Goal: Task Accomplishment & Management: Complete application form

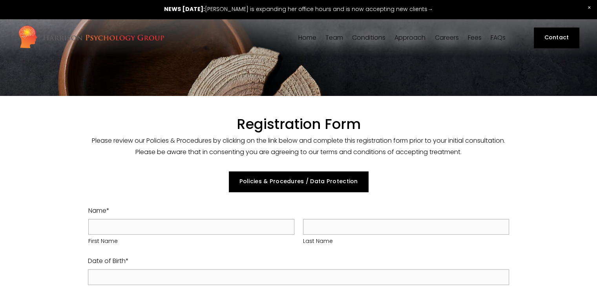
select select "GB"
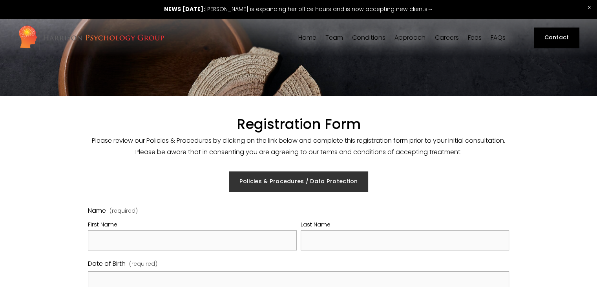
drag, startPoint x: 0, startPoint y: 0, endPoint x: 267, endPoint y: 183, distance: 323.1
click at [267, 183] on link "Policies & Procedures / Data Protection" at bounding box center [298, 181] width 139 height 20
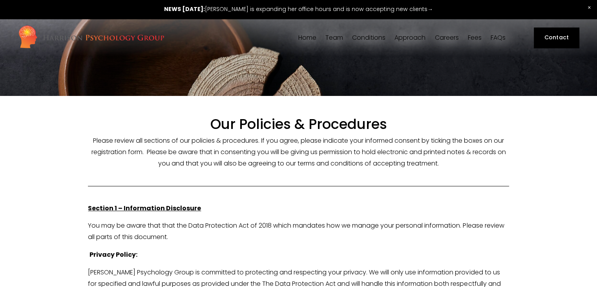
click at [554, 72] on div at bounding box center [298, 76] width 597 height 39
click at [443, 75] on div at bounding box center [298, 76] width 597 height 39
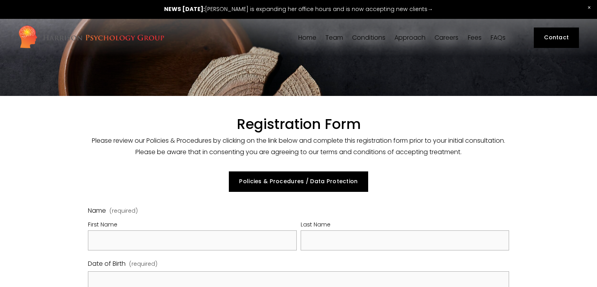
select select "GB"
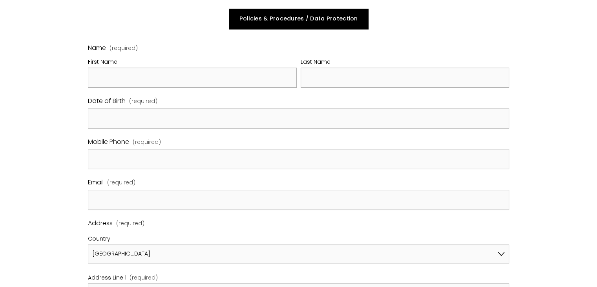
scroll to position [165, 0]
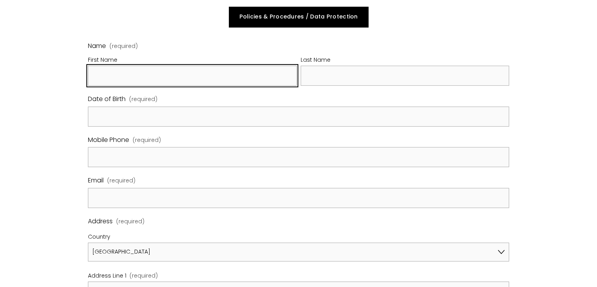
click at [272, 70] on input "First Name" at bounding box center [192, 76] width 209 height 20
type input "[PERSON_NAME]"
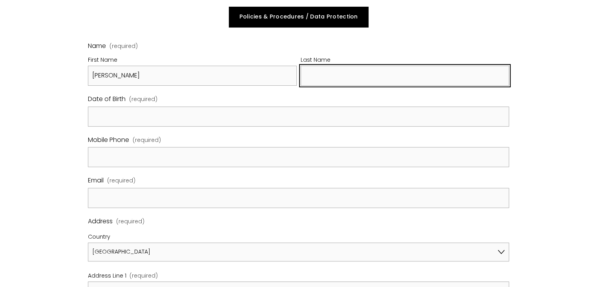
type input "Midgley"
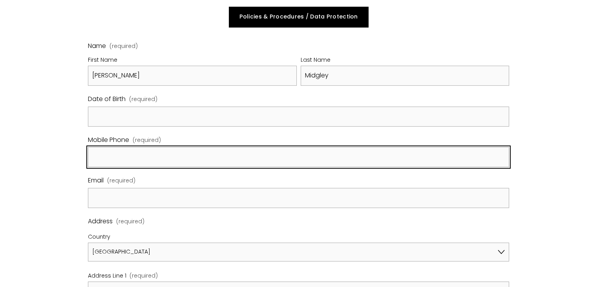
type input "07717220120"
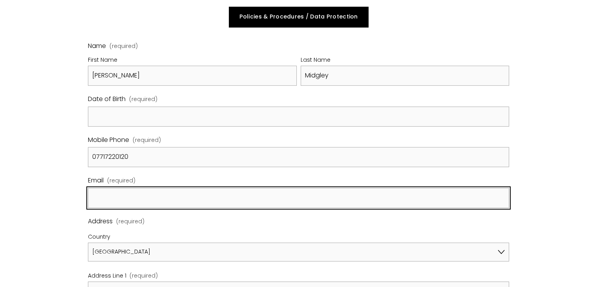
type input "[EMAIL_ADDRESS][DOMAIN_NAME]"
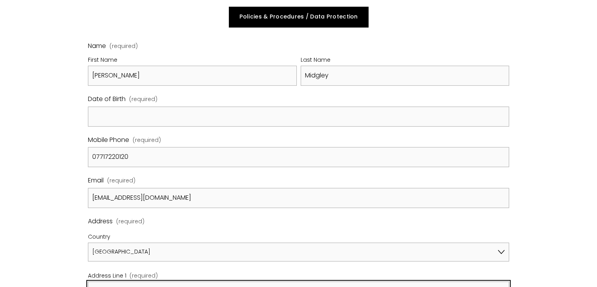
type input "[STREET_ADDRESS]"
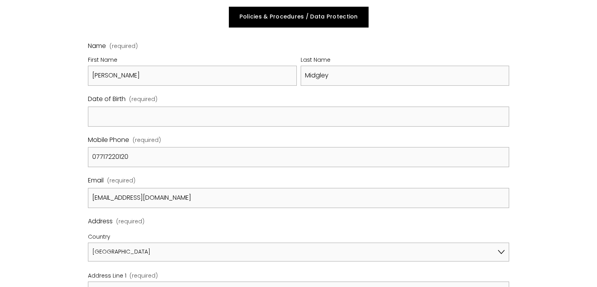
type input "SO40 7JH"
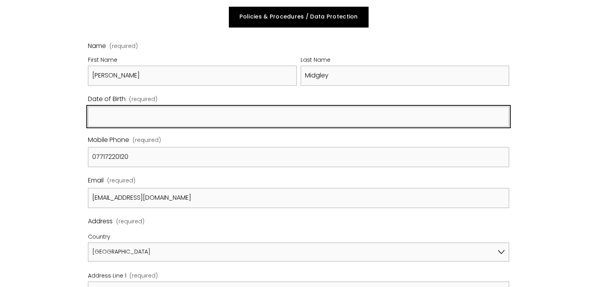
click at [152, 113] on input "Date of Birth (required)" at bounding box center [298, 116] width 421 height 20
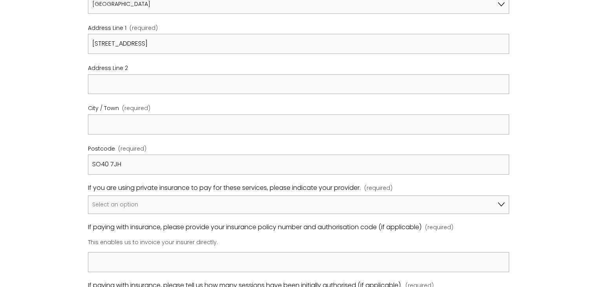
scroll to position [419, 0]
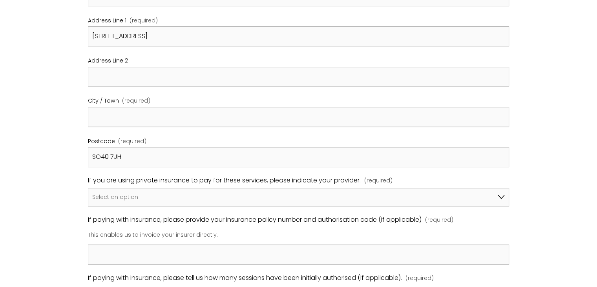
type input "[DATE]"
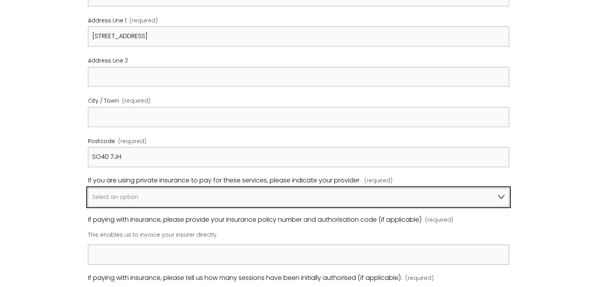
click at [504, 196] on select "Select an option I am not using insurance Axa Aviva Bupa Cigna Healix Vitality …" at bounding box center [298, 197] width 421 height 19
select select "I am not using insurance"
click at [88, 188] on select "Select an option I am not using insurance Axa Aviva Bupa Cigna Healix Vitality …" at bounding box center [298, 197] width 421 height 19
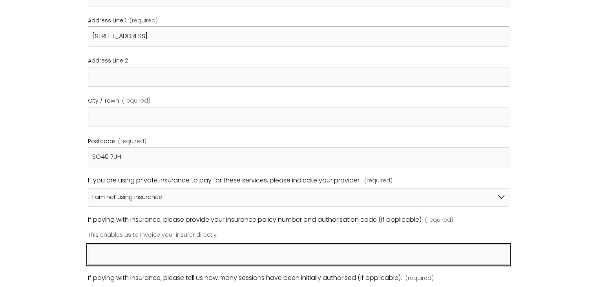
click at [223, 252] on input "If paying with insurance, please provide your insurance policy number and autho…" at bounding box center [298, 254] width 421 height 20
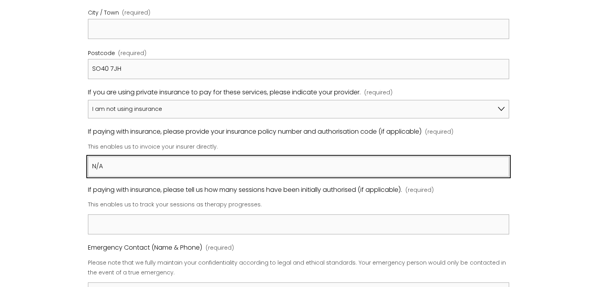
scroll to position [515, 0]
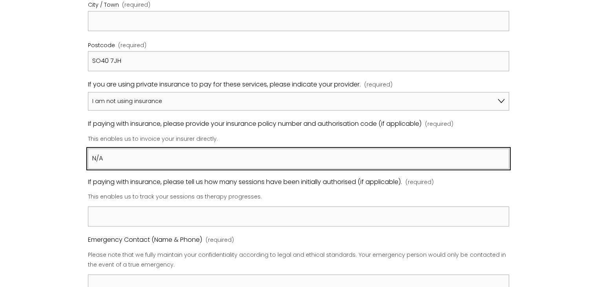
type input "N/A"
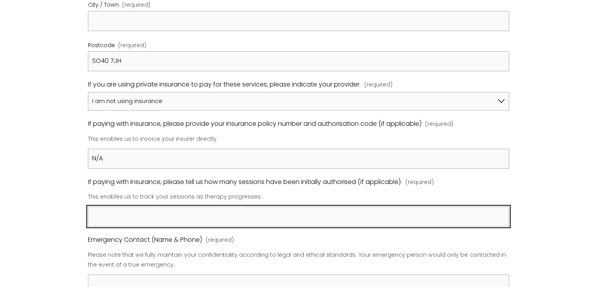
click at [166, 217] on input "If paying with insurance, please tell us how many sessions have been initially …" at bounding box center [298, 216] width 421 height 20
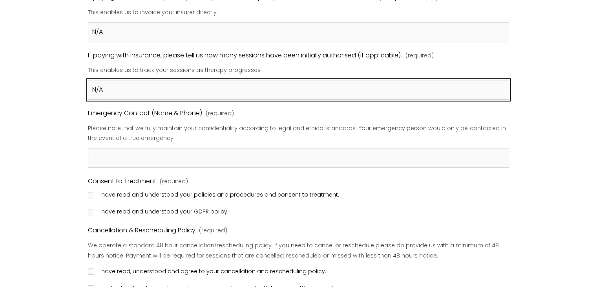
scroll to position [644, 0]
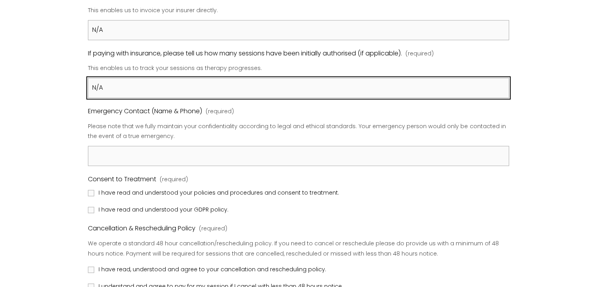
type input "N/A"
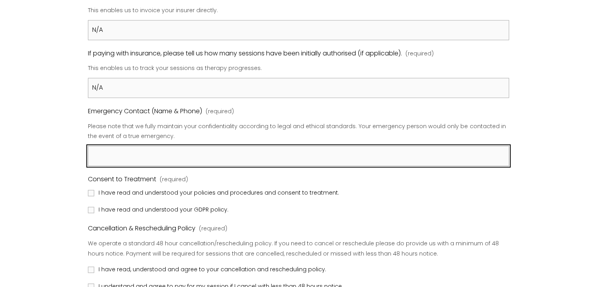
click at [204, 161] on input "Emergency Contact (Name & Phone) (required)" at bounding box center [298, 156] width 421 height 20
type input "[PERSON_NAME] 07931581472"
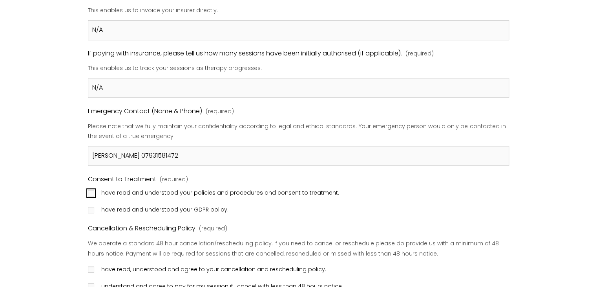
click at [91, 190] on input "I have read and understood your policies and procedures and consent to treatmen…" at bounding box center [91, 193] width 6 height 6
checkbox input "true"
click at [94, 207] on input "I have read and understood your GDPR policy." at bounding box center [91, 210] width 6 height 6
checkbox input "true"
click at [90, 270] on input "I have read, understood and agree to your cancellation and rescheduling policy." at bounding box center [91, 269] width 6 height 6
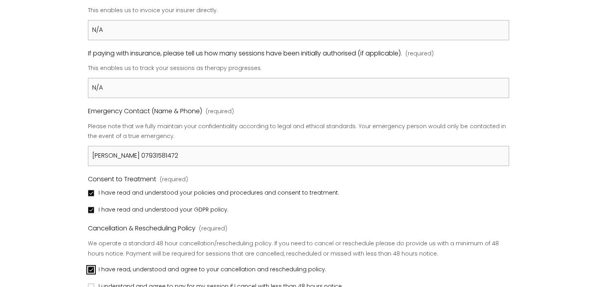
checkbox input "true"
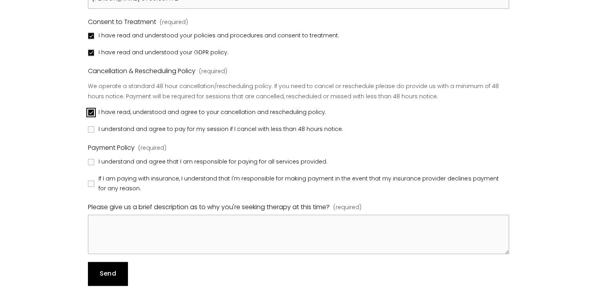
scroll to position [799, 0]
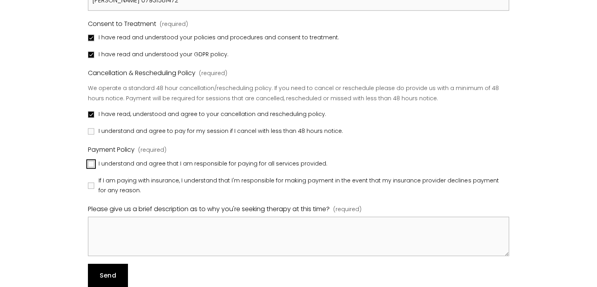
click at [92, 161] on input "I understand and agree that I am responsible for paying for all services provid…" at bounding box center [91, 164] width 6 height 6
checkbox input "true"
click at [93, 182] on input "If I am paying with insurance, I understand that I'm responsible for making pay…" at bounding box center [91, 185] width 6 height 6
checkbox input "true"
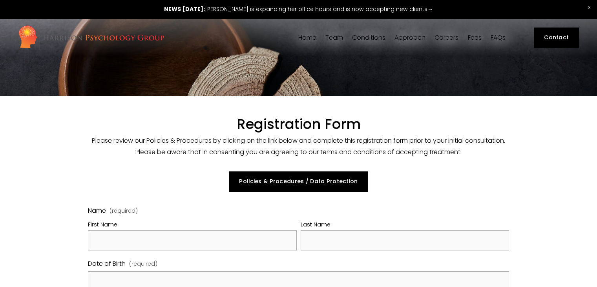
select select "GB"
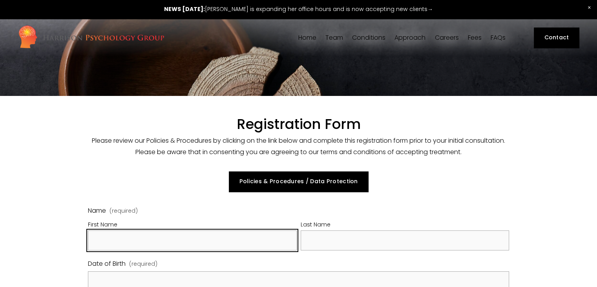
click at [240, 234] on input "First Name" at bounding box center [192, 240] width 209 height 20
type input "[PERSON_NAME]"
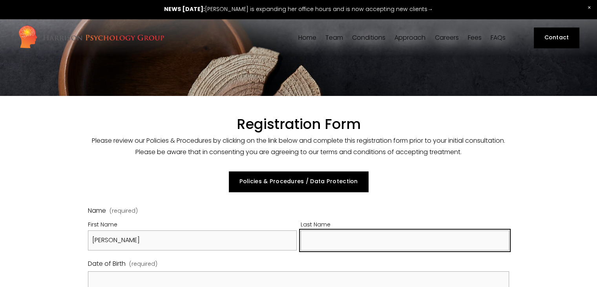
type input "Midgley"
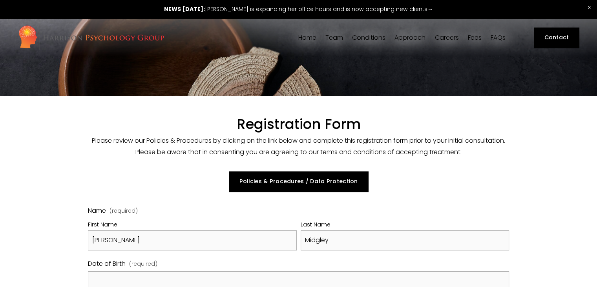
type input "07717220120"
type input "[EMAIL_ADDRESS][DOMAIN_NAME]"
type input "[STREET_ADDRESS]"
type input "SO40 7JH"
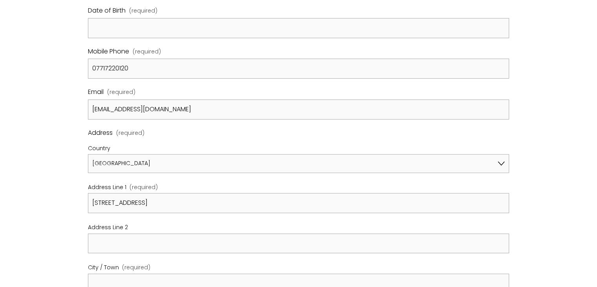
scroll to position [255, 0]
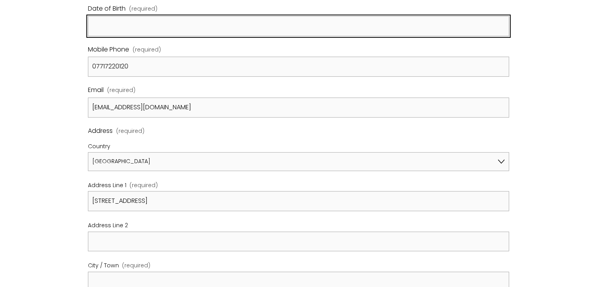
click at [155, 27] on input "Date of Birth (required)" at bounding box center [298, 26] width 421 height 20
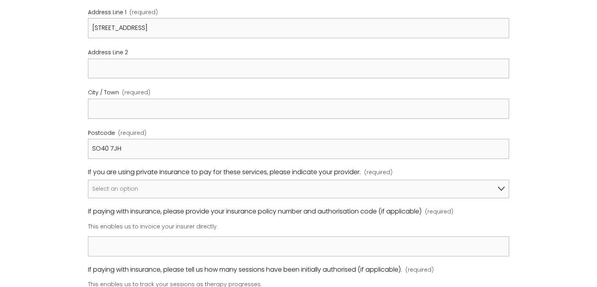
scroll to position [443, 0]
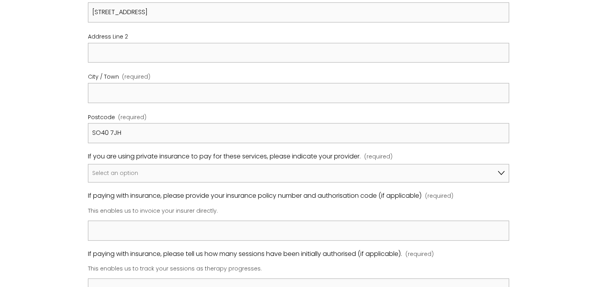
type input "[DATE]"
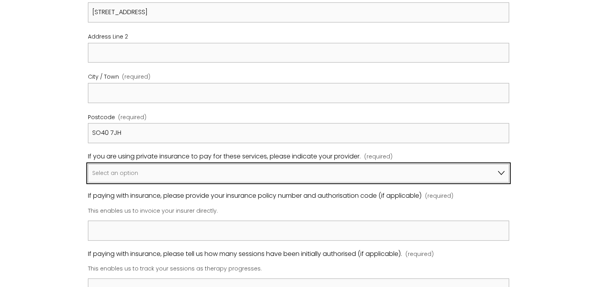
click at [502, 170] on select "Select an option I am not using insurance Axa Aviva Bupa Cigna Healix Vitality …" at bounding box center [298, 173] width 421 height 19
select select "I am not using insurance"
click at [88, 164] on select "Select an option I am not using insurance Axa Aviva Bupa Cigna Healix Vitality …" at bounding box center [298, 173] width 421 height 19
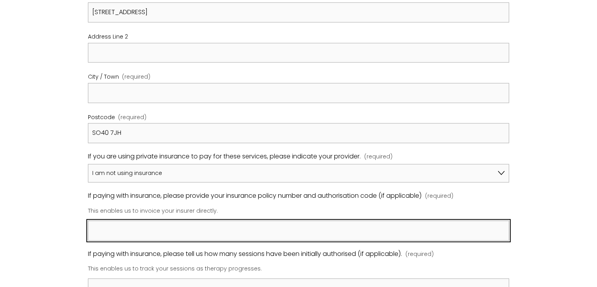
click at [131, 230] on input "If paying with insurance, please provide your insurance policy number and autho…" at bounding box center [298, 230] width 421 height 20
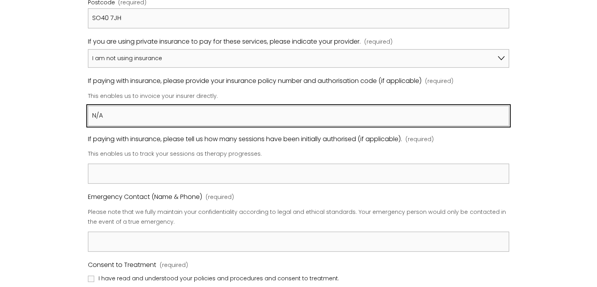
scroll to position [562, 0]
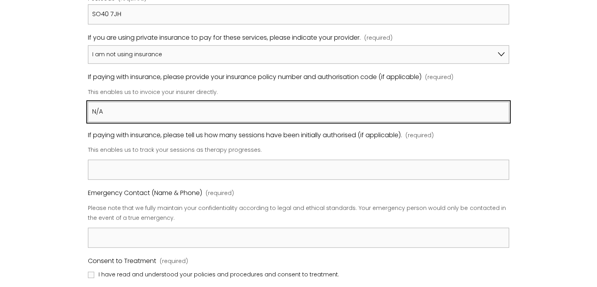
type input "N/A"
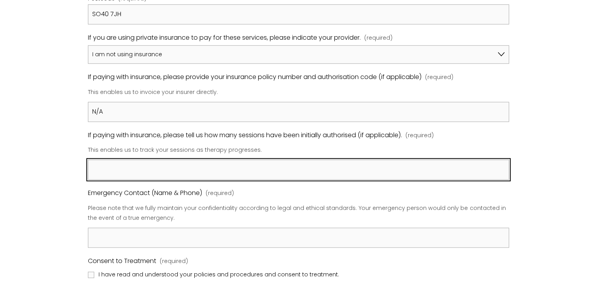
click at [159, 167] on input "If paying with insurance, please tell us how many sessions have been initially …" at bounding box center [298, 169] width 421 height 20
type input "N/A"
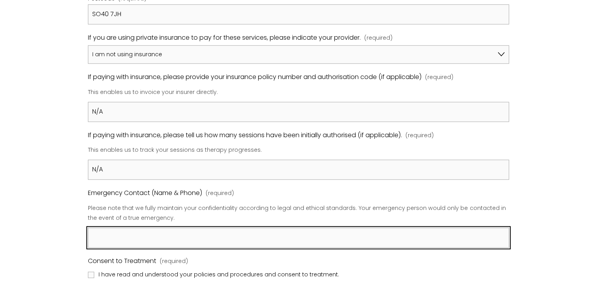
click at [267, 236] on input "Emergency Contact (Name & Phone) (required)" at bounding box center [298, 237] width 421 height 20
type input "[PERSON_NAME] 07931581472"
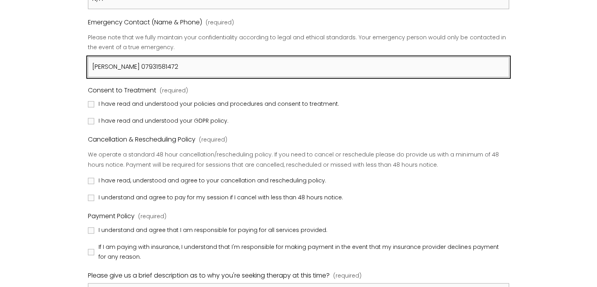
scroll to position [734, 0]
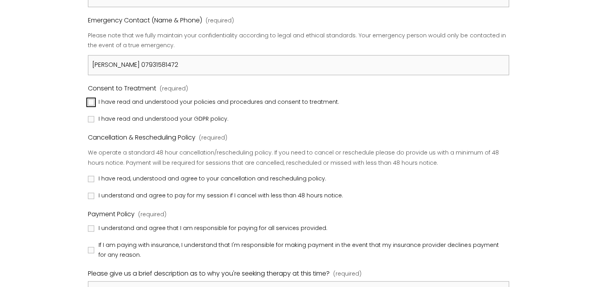
click at [91, 99] on input "I have read and understood your policies and procedures and consent to treatmen…" at bounding box center [91, 102] width 6 height 6
checkbox input "true"
click at [91, 116] on input "I have read and understood your GDPR policy." at bounding box center [91, 119] width 6 height 6
checkbox input "true"
click at [91, 177] on input "I have read, understood and agree to your cancellation and rescheduling policy." at bounding box center [91, 179] width 6 height 6
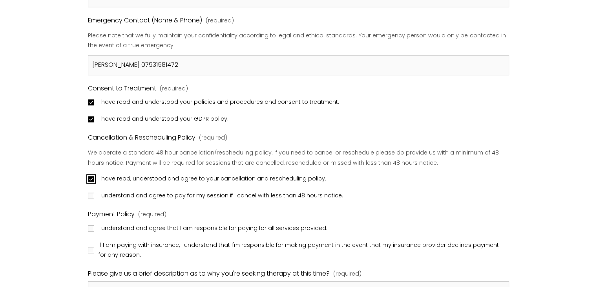
checkbox input "true"
click at [93, 194] on input "I understand and agree to pay for my session if I cancel with less than 48 hour…" at bounding box center [91, 195] width 6 height 6
checkbox input "true"
click at [91, 225] on input "I understand and agree that I am responsible for paying for all services provid…" at bounding box center [91, 228] width 6 height 6
checkbox input "true"
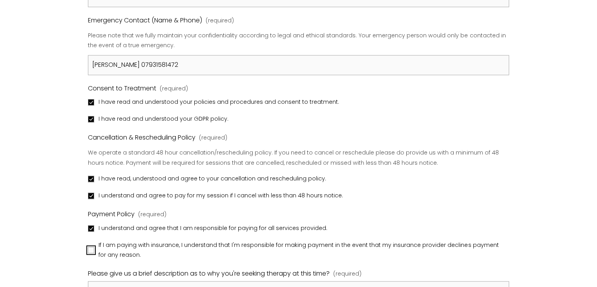
click at [91, 247] on input "If I am paying with insurance, I understand that I'm responsible for making pay…" at bounding box center [91, 250] width 6 height 6
checkbox input "true"
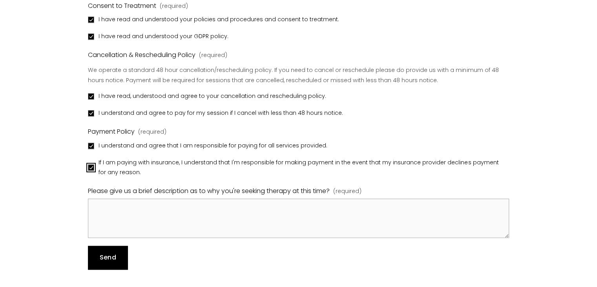
scroll to position [836, 0]
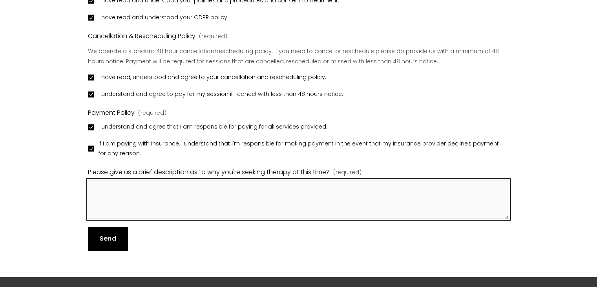
click at [201, 184] on textarea "Please give us a brief description as to why you're seeking therapy at this tim…" at bounding box center [298, 198] width 421 height 39
paste textarea "I’m seeking [MEDICAL_DATA] to help manage OCD and bipolar symptoms that current…"
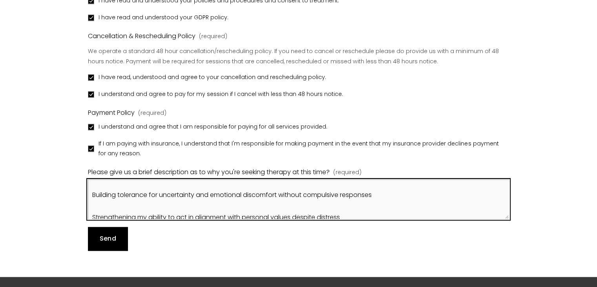
scroll to position [150, 0]
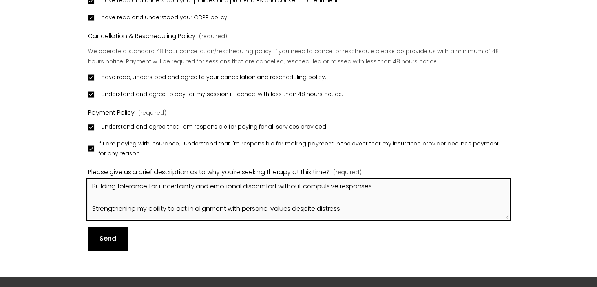
type textarea "I’m seeking [MEDICAL_DATA] to help manage OCD and bipolar symptoms that current…"
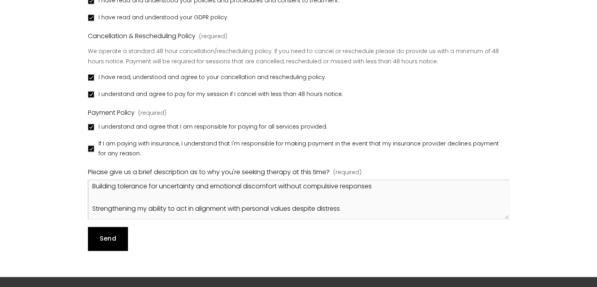
click at [118, 234] on button "Send Send" at bounding box center [108, 239] width 40 height 24
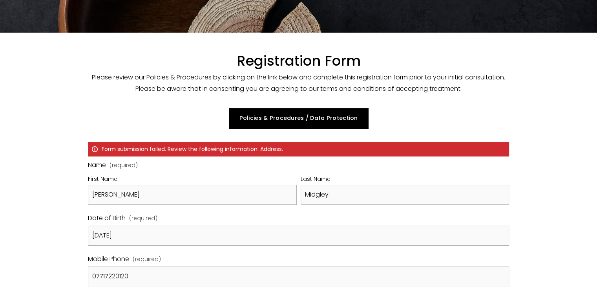
scroll to position [63, 0]
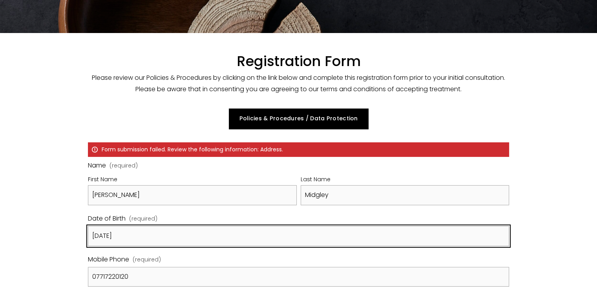
drag, startPoint x: 118, startPoint y: 234, endPoint x: 228, endPoint y: 224, distance: 110.4
click at [228, 224] on div "Date of Birth (required) [DATE]" at bounding box center [298, 229] width 421 height 33
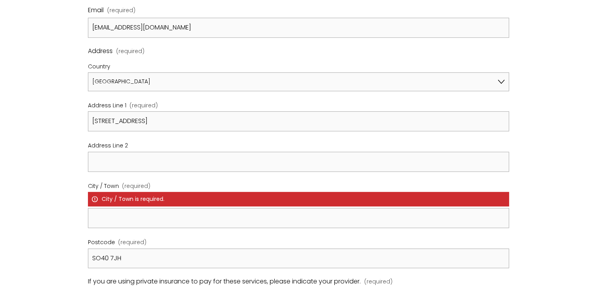
scroll to position [364, 0]
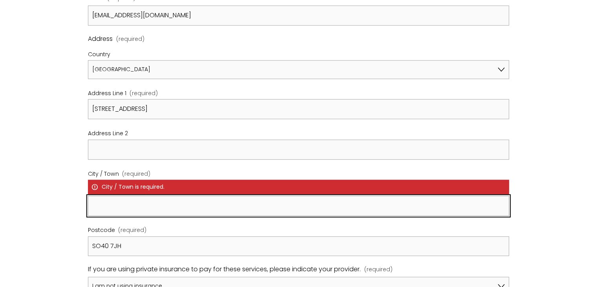
click at [165, 207] on input "City / Town (required) City / Town is required." at bounding box center [298, 206] width 421 height 20
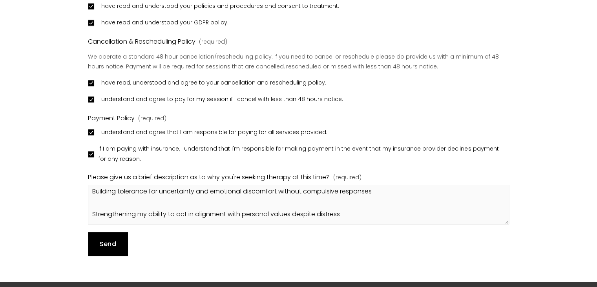
scroll to position [892, 0]
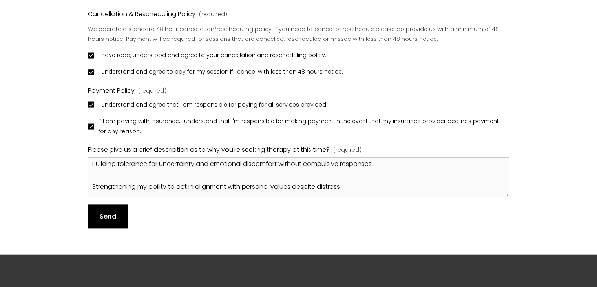
type input "[GEOGRAPHIC_DATA]"
click at [108, 212] on span "Send" at bounding box center [108, 216] width 16 height 9
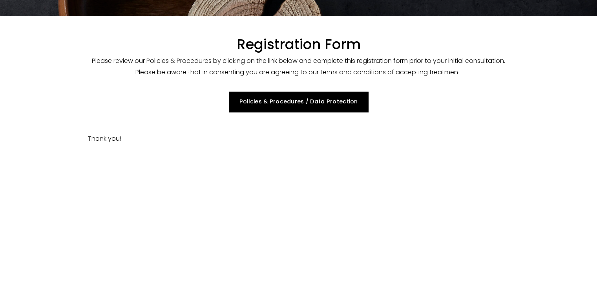
scroll to position [79, 0]
